Goal: Navigation & Orientation: Find specific page/section

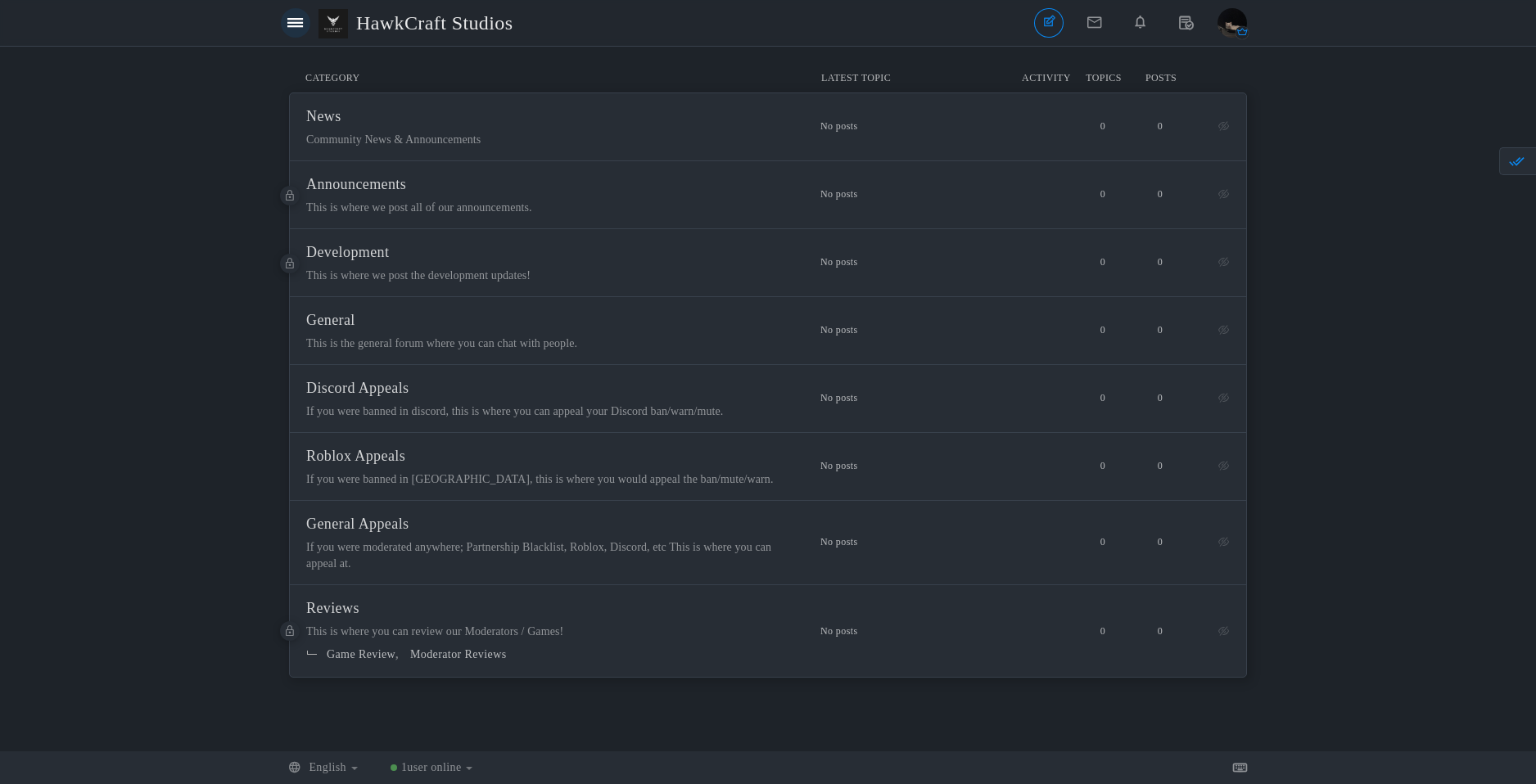
click at [294, 26] on icon at bounding box center [295, 22] width 15 height 14
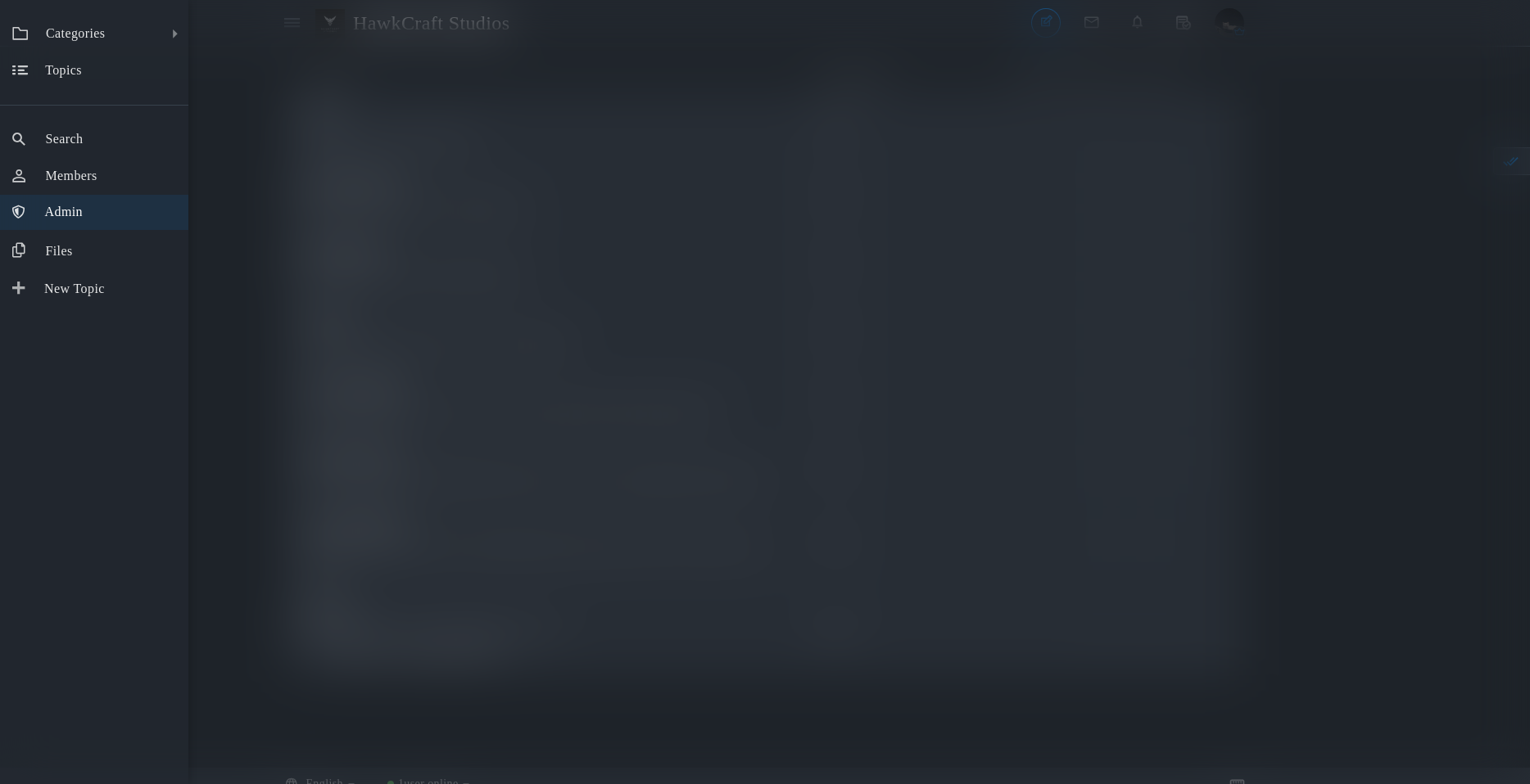
click at [69, 206] on span "Admin" at bounding box center [64, 212] width 38 height 14
click at [234, 83] on div "Categories All Categories Categories News Announcements Development General Dis…" at bounding box center [765, 392] width 1530 height 784
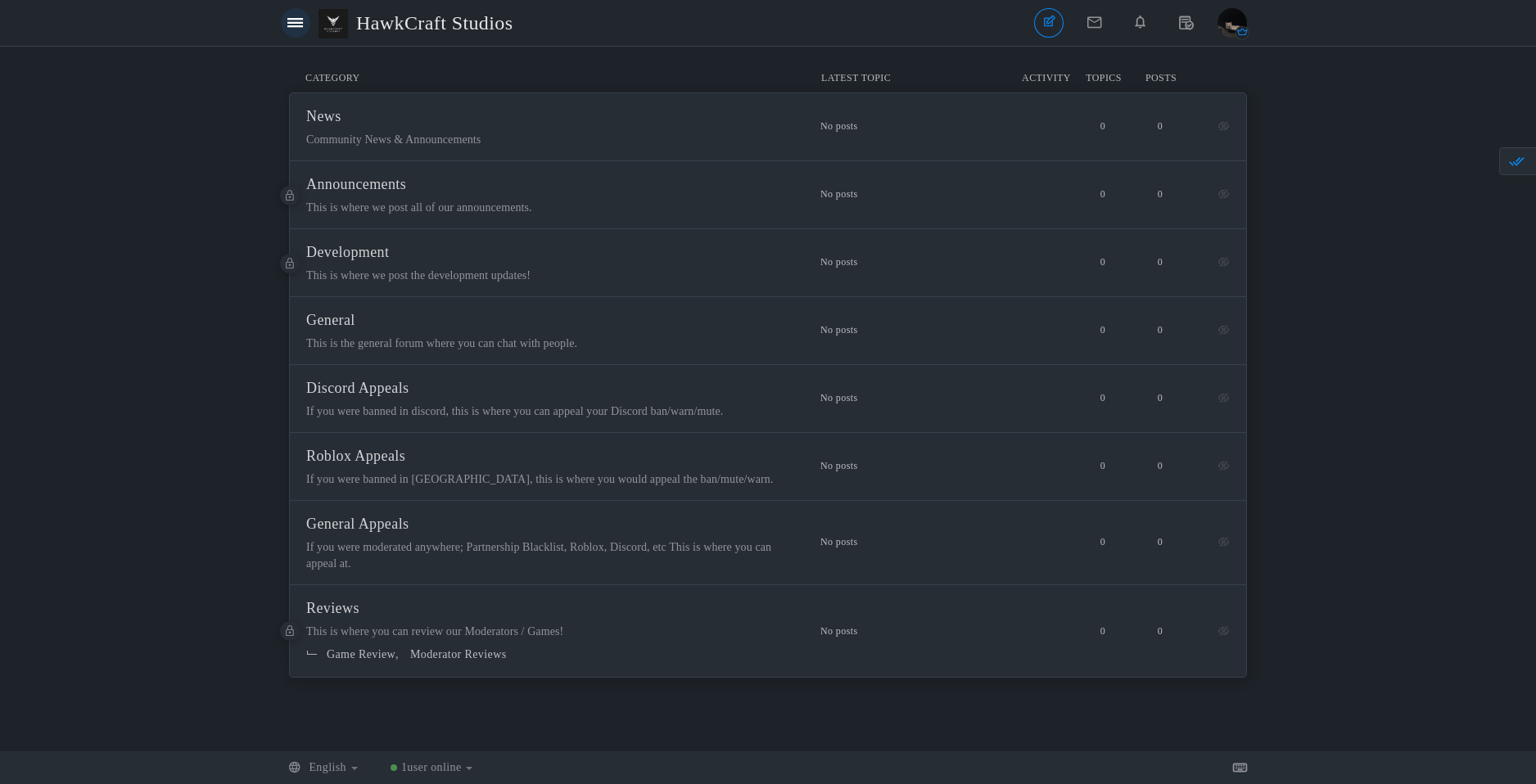
click at [281, 19] on link at bounding box center [295, 23] width 29 height 29
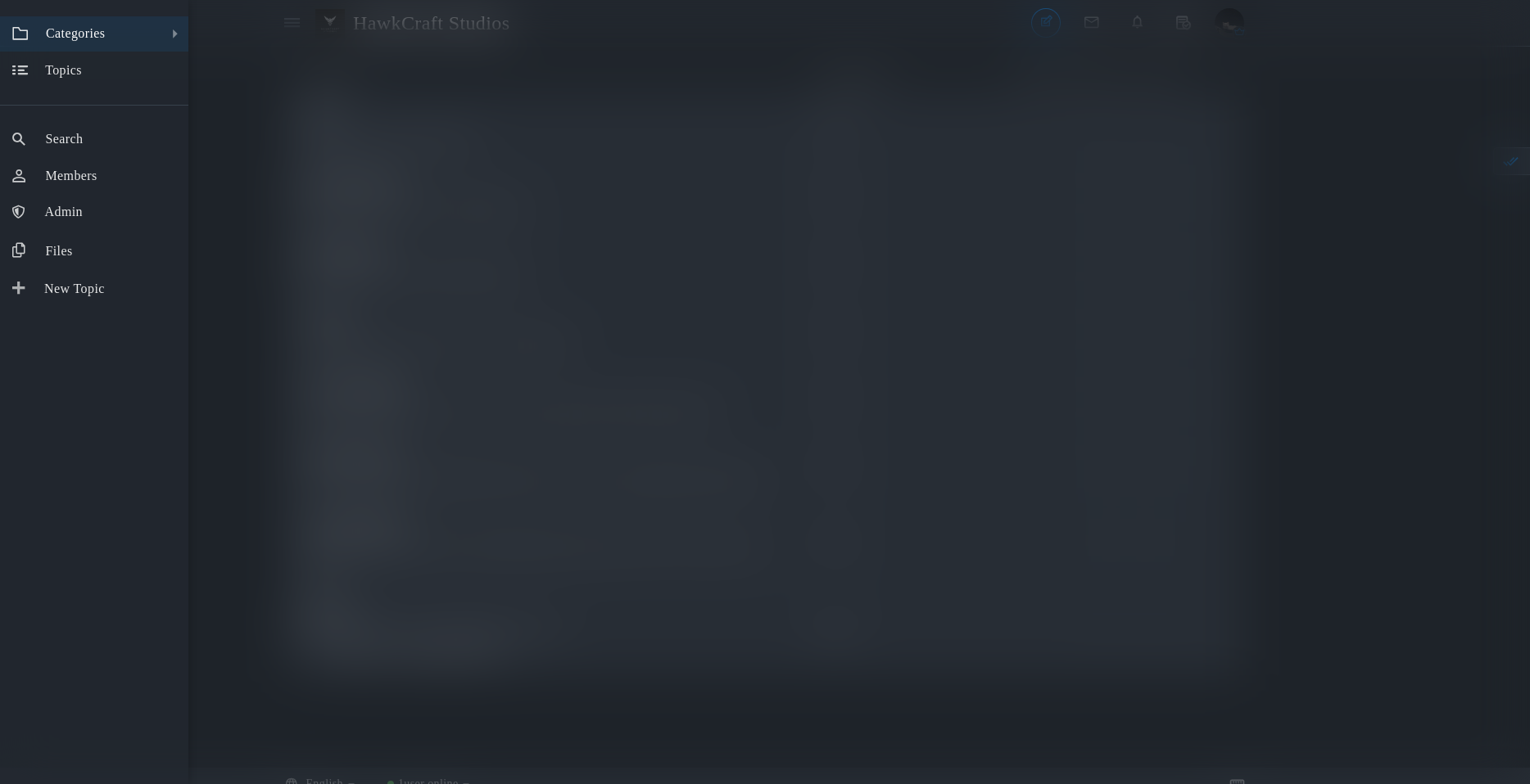
click at [133, 42] on link "All Categories Categories" at bounding box center [94, 33] width 188 height 35
